Goal: Transaction & Acquisition: Purchase product/service

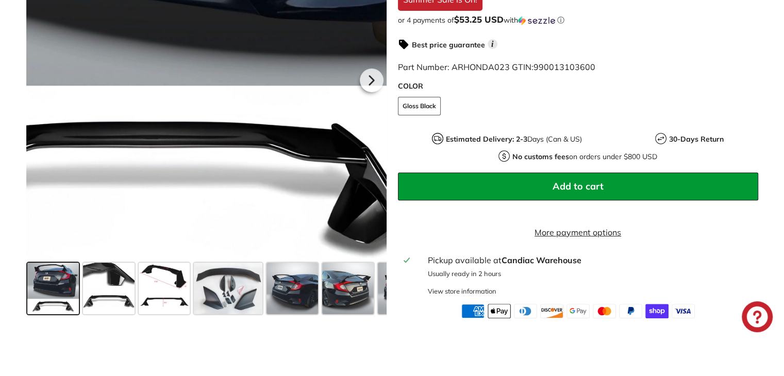
scroll to position [361, 0]
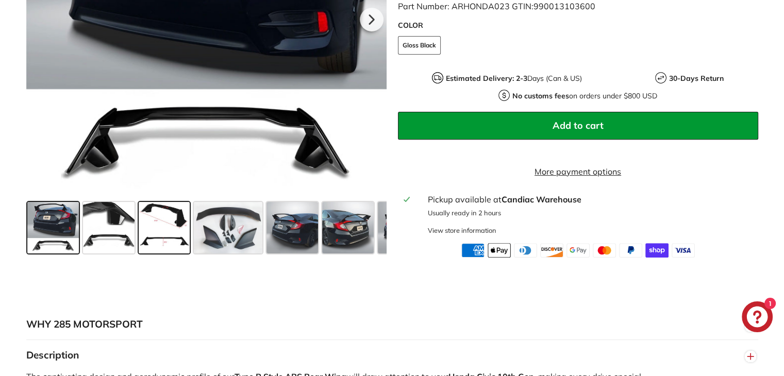
click at [166, 249] on span at bounding box center [165, 228] width 52 height 52
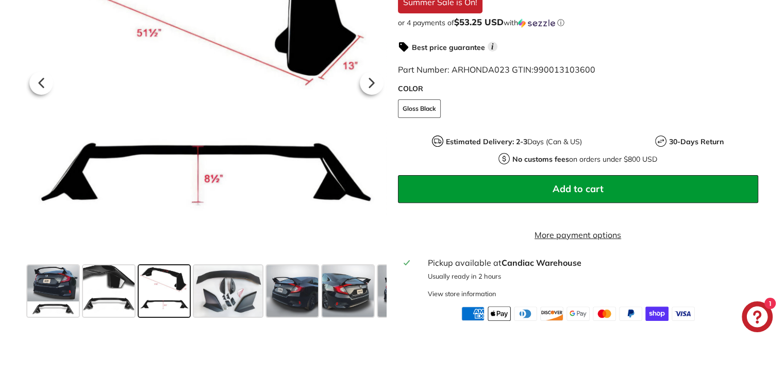
scroll to position [309, 0]
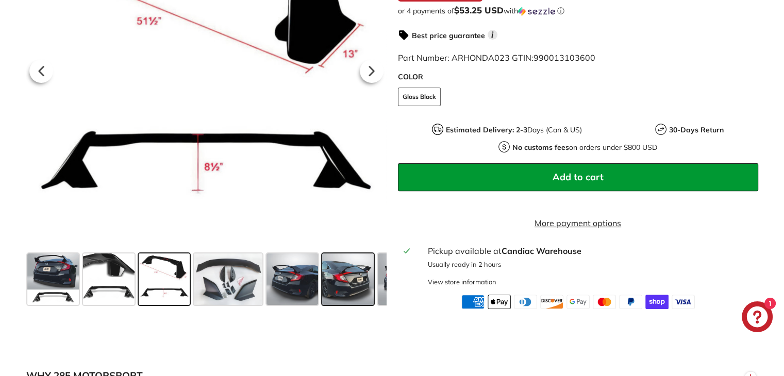
click at [348, 270] on span at bounding box center [348, 280] width 52 height 52
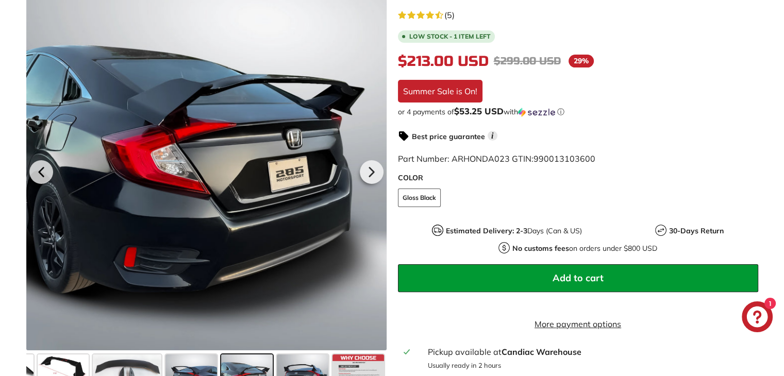
scroll to position [206, 0]
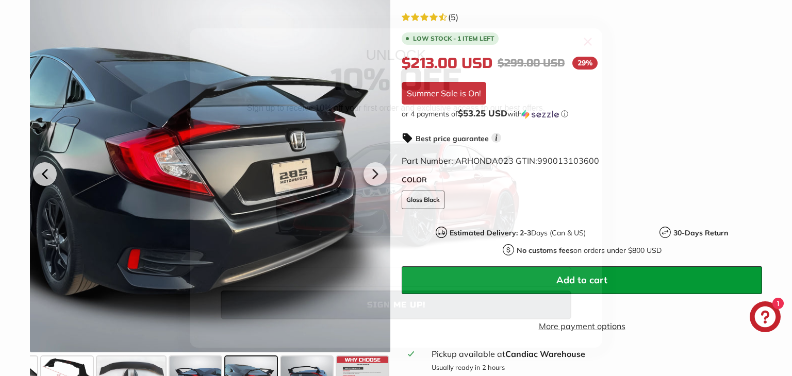
click at [582, 44] on circle "Close dialog" at bounding box center [587, 41] width 15 height 15
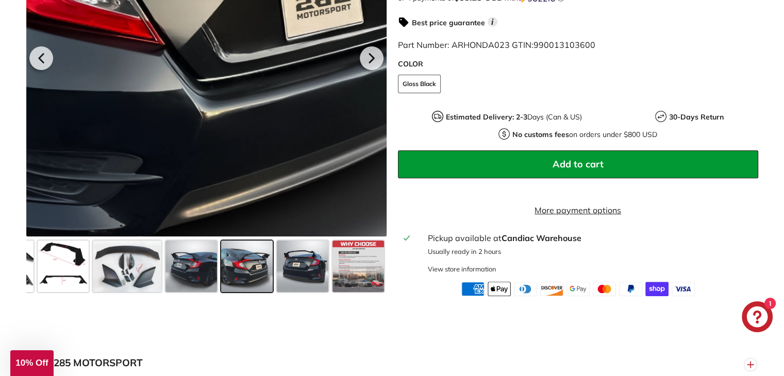
scroll to position [464, 0]
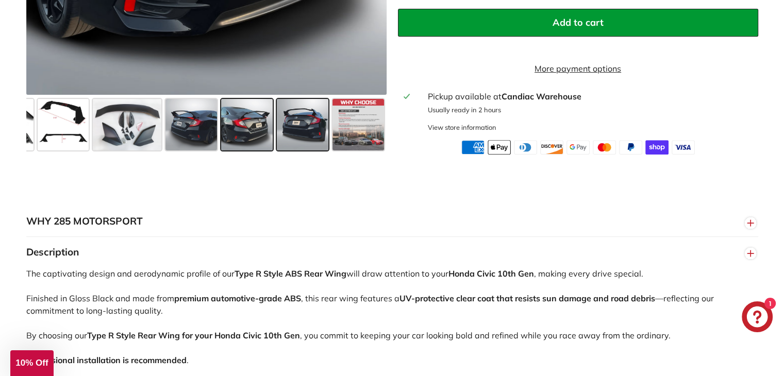
click at [306, 136] on span at bounding box center [303, 125] width 52 height 52
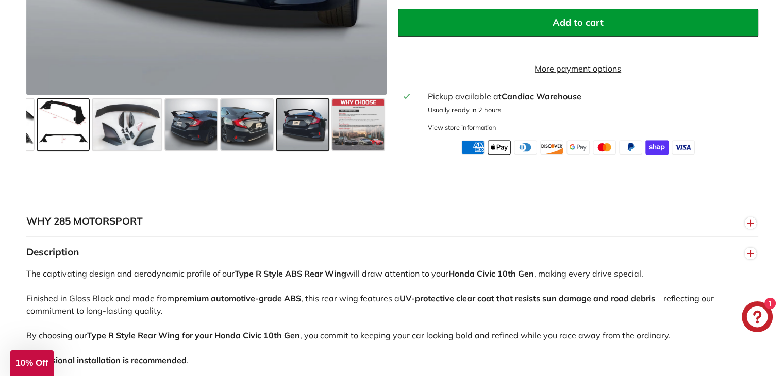
click at [76, 134] on span at bounding box center [64, 125] width 52 height 52
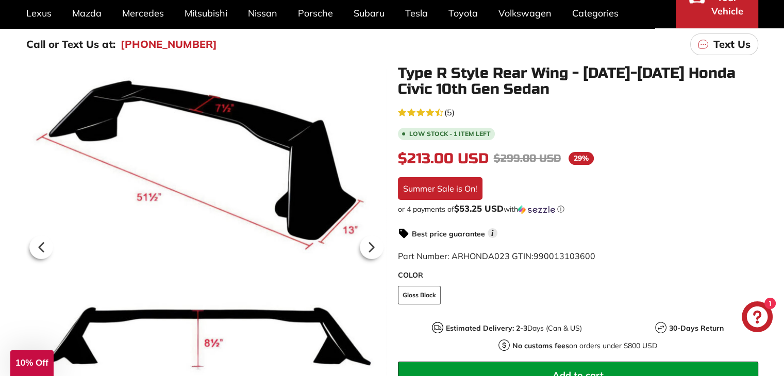
scroll to position [309, 0]
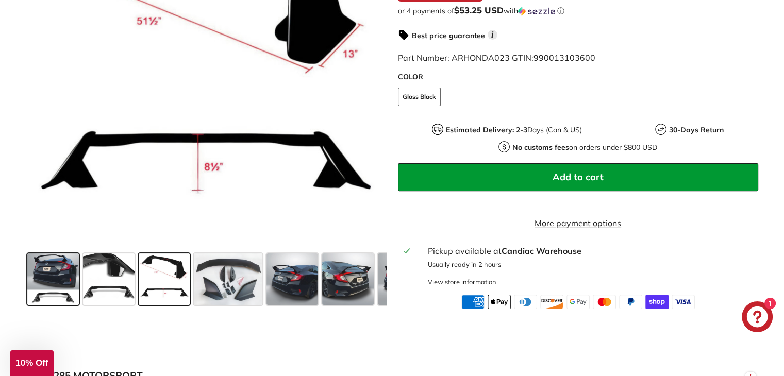
click at [55, 293] on span at bounding box center [53, 280] width 52 height 52
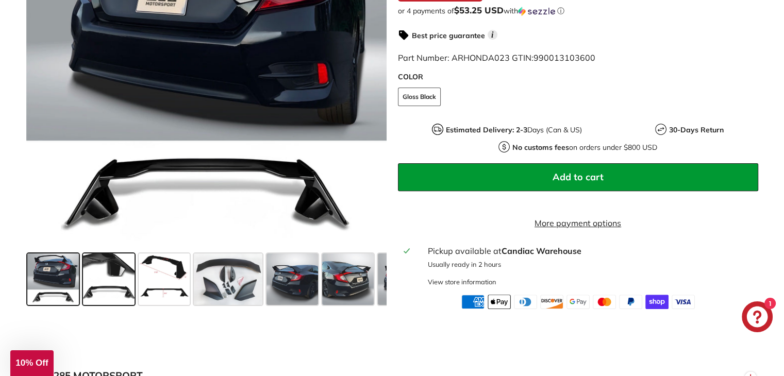
click at [120, 290] on span at bounding box center [109, 280] width 52 height 52
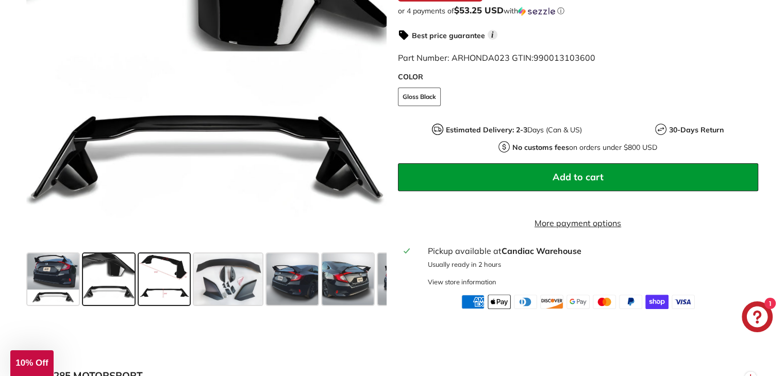
click at [144, 294] on span at bounding box center [165, 280] width 52 height 52
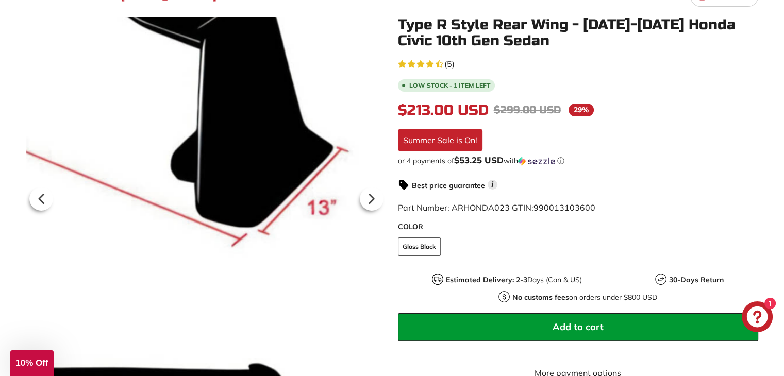
scroll to position [155, 0]
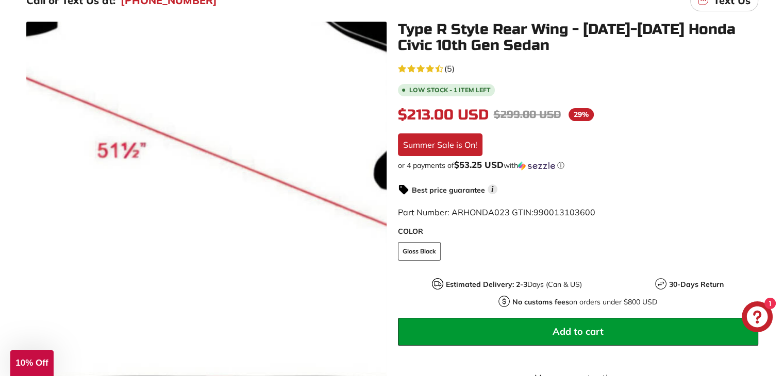
drag, startPoint x: 176, startPoint y: 156, endPoint x: 594, endPoint y: 200, distance: 420.3
click at [594, 200] on div "4.2 rating (5 votes) (5) Low stock - 1 item left $213.00 USD $213.00 Regular pr…" at bounding box center [578, 262] width 360 height 403
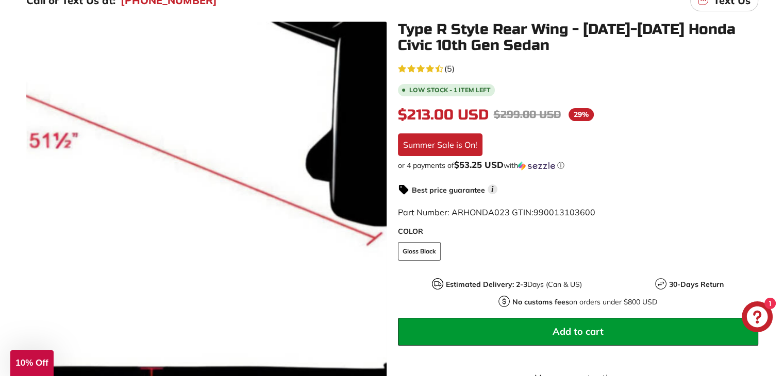
drag, startPoint x: 244, startPoint y: 166, endPoint x: 592, endPoint y: 213, distance: 350.5
click at [592, 213] on span "990013103600" at bounding box center [564, 212] width 62 height 10
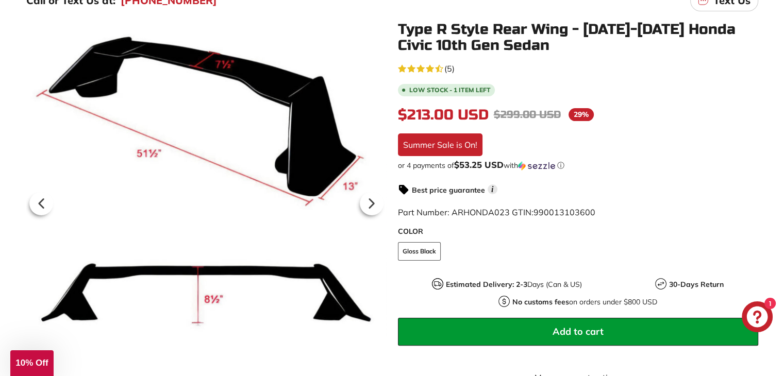
scroll to position [153, 0]
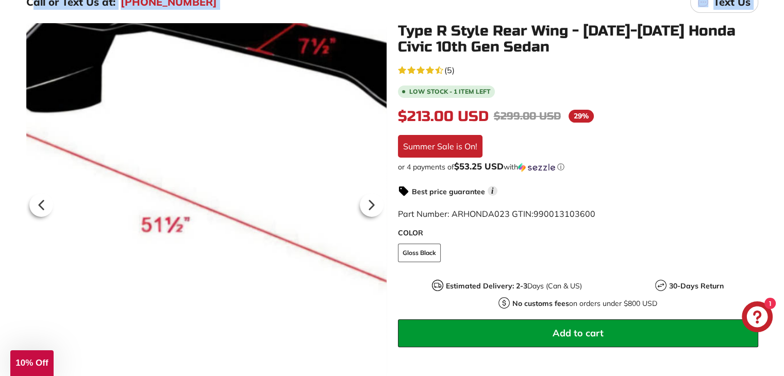
drag, startPoint x: 33, startPoint y: 5, endPoint x: 74, endPoint y: 63, distance: 71.5
click at [79, 63] on main "Call or Text Us at: [PHONE_NUMBER] Text Us .cls-1{fill:none;stroke:#000;stroke-…" at bounding box center [392, 225] width 784 height 479
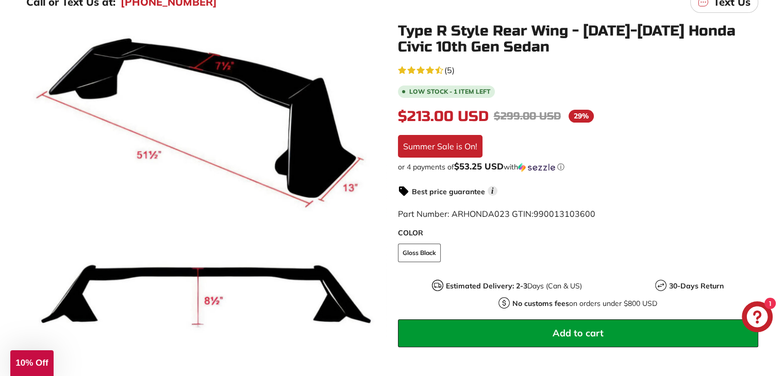
drag, startPoint x: 27, startPoint y: 124, endPoint x: 666, endPoint y: 159, distance: 640.0
click at [666, 159] on div "4.2 rating (5 votes) (5) Low stock - 1 item left $213.00 USD $213.00 Regular pr…" at bounding box center [578, 264] width 360 height 403
drag, startPoint x: 197, startPoint y: 205, endPoint x: 779, endPoint y: 233, distance: 582.0
click at [781, 234] on div ".cls-1{fill:none;stroke:#000;stroke-miterlimit:10;stroke-width:2px} .cls-1{fill…" at bounding box center [392, 241] width 784 height 447
drag, startPoint x: 256, startPoint y: 299, endPoint x: 750, endPoint y: 205, distance: 503.1
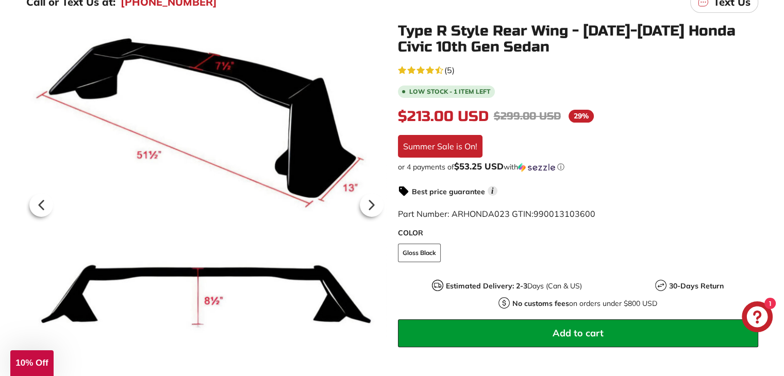
click at [750, 205] on div "4.2 rating (5 votes) (5) Low stock - 1 item left $213.00 USD $213.00 Regular pr…" at bounding box center [578, 264] width 360 height 403
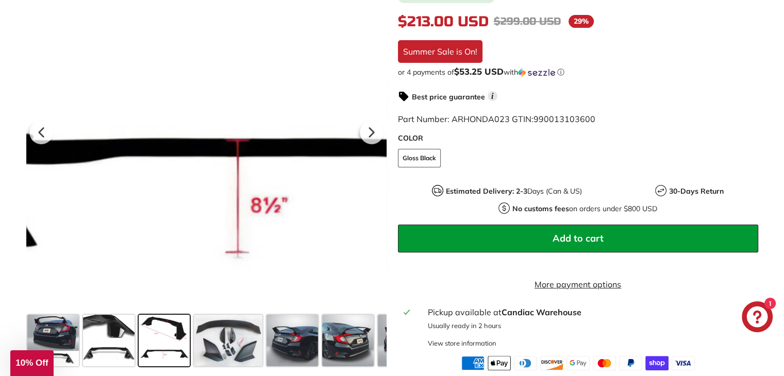
scroll to position [308, 0]
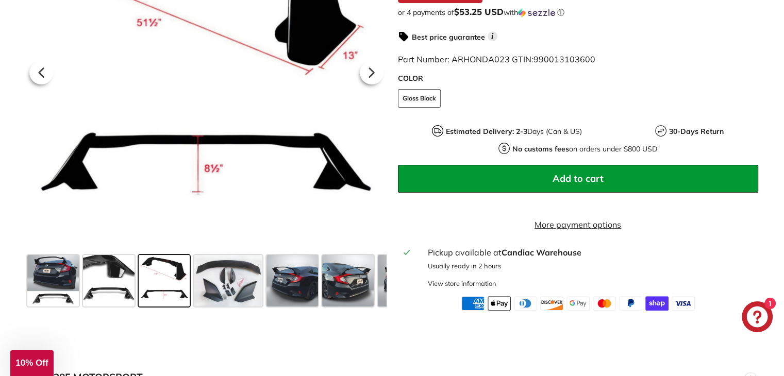
drag, startPoint x: 148, startPoint y: 281, endPoint x: 6, endPoint y: 134, distance: 204.4
click at [6, 134] on div ".cls-1{fill:none;stroke:#000;stroke-miterlimit:10;stroke-width:2px} .cls-1{fill…" at bounding box center [392, 90] width 773 height 442
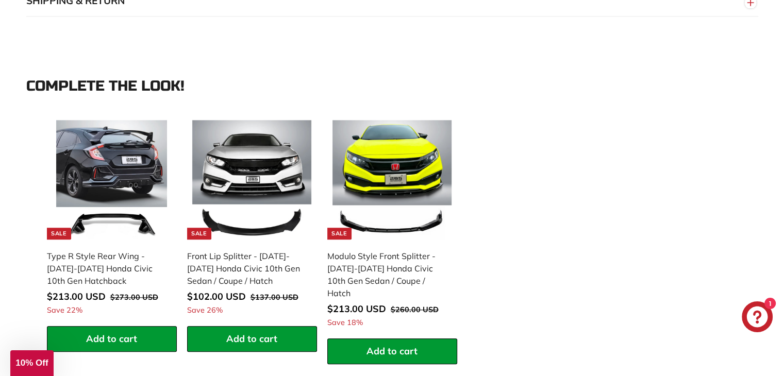
scroll to position [1029, 0]
